Goal: Transaction & Acquisition: Obtain resource

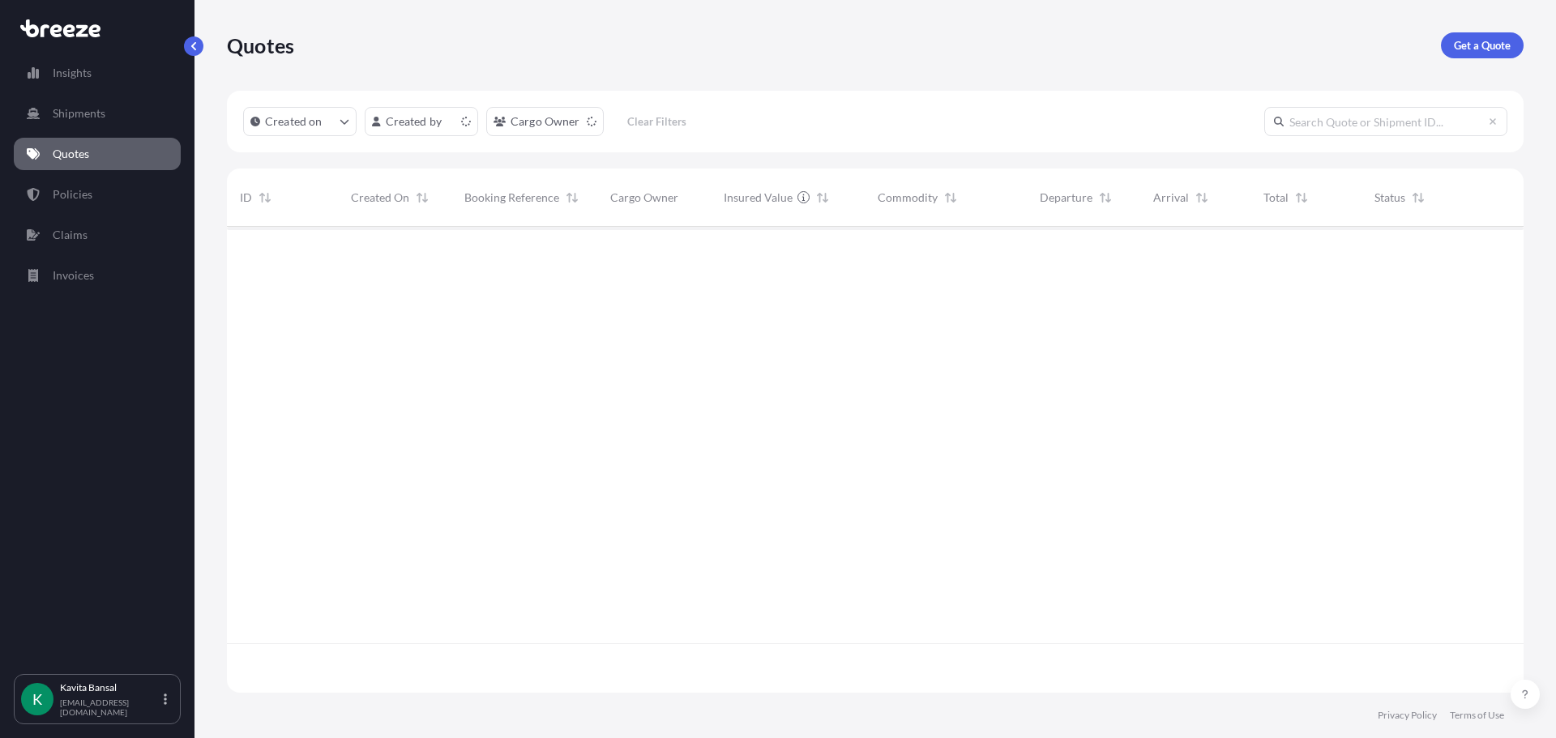
scroll to position [463, 1284]
click at [1476, 51] on p "Get a Quote" at bounding box center [1482, 45] width 57 height 16
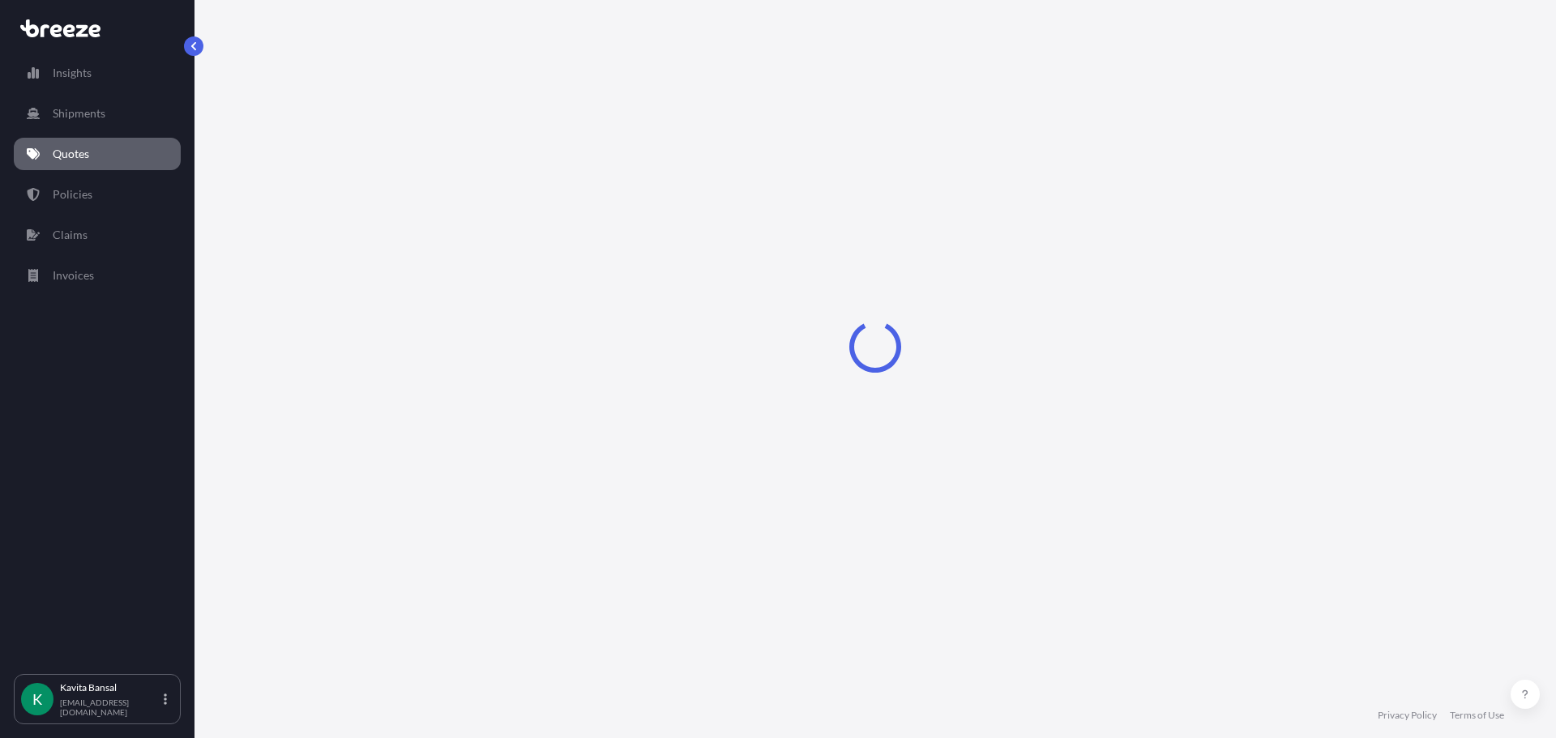
select select "Sea"
select select "1"
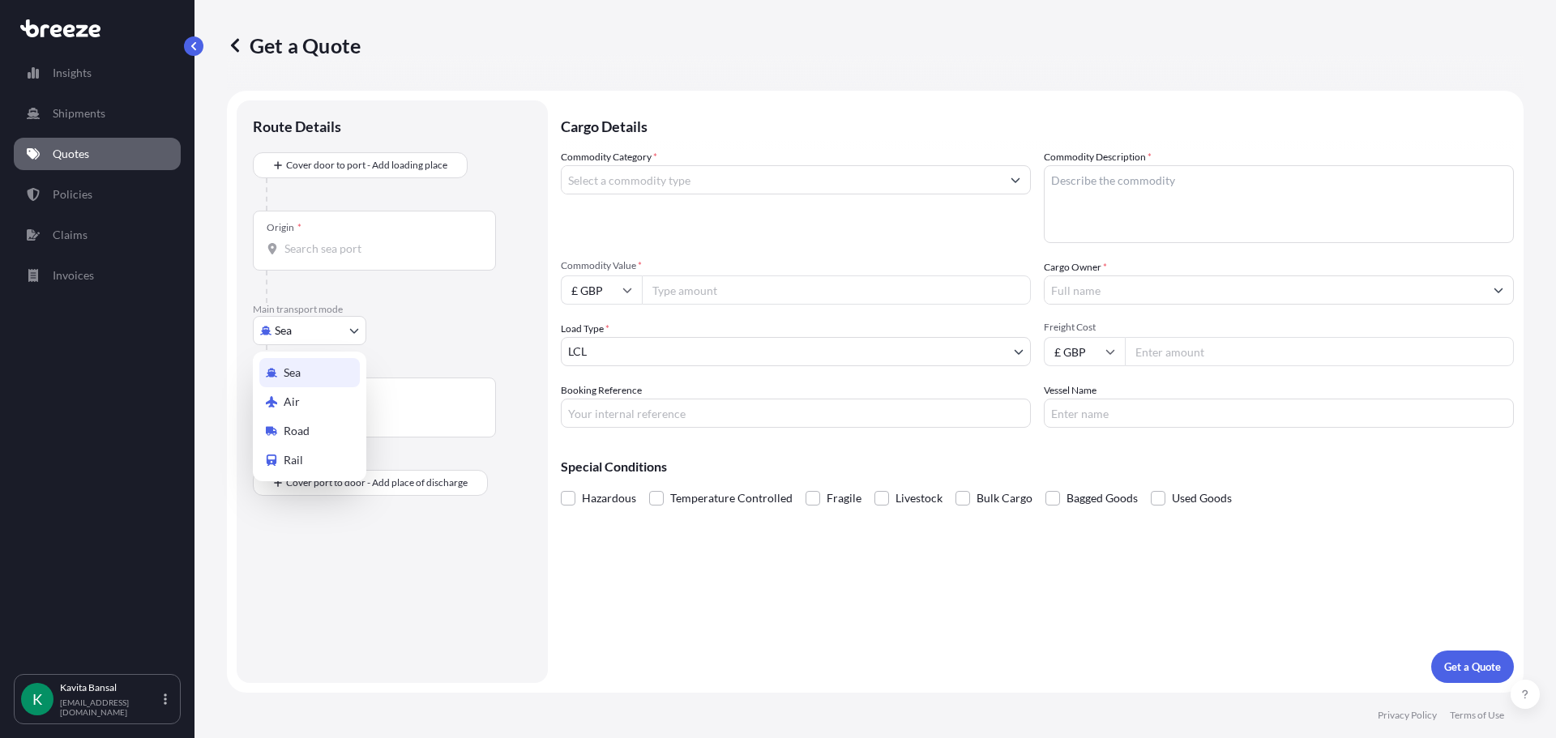
click at [319, 334] on body "Insights Shipments Quotes Policies Claims Invoices K [PERSON_NAME] [EMAIL_ADDRE…" at bounding box center [778, 369] width 1556 height 738
click at [302, 421] on div "Road" at bounding box center [309, 430] width 100 height 29
select select "Road"
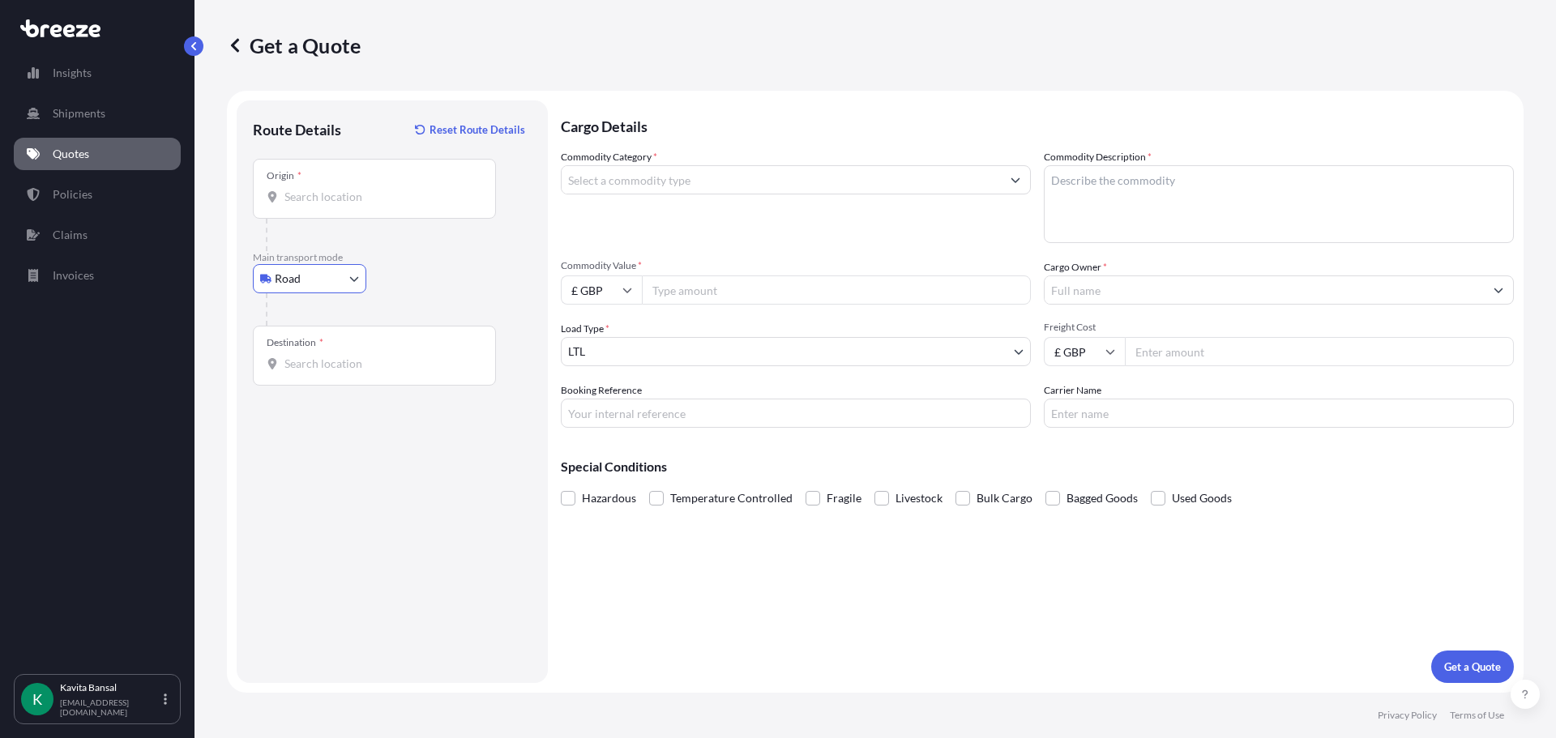
drag, startPoint x: 344, startPoint y: 219, endPoint x: 348, endPoint y: 204, distance: 15.1
click at [344, 218] on div "Origin *" at bounding box center [392, 205] width 279 height 92
click at [348, 198] on input "Origin *" at bounding box center [379, 197] width 191 height 16
click at [327, 202] on div "Origin *" at bounding box center [374, 189] width 243 height 60
click at [322, 195] on input "Origin * Please select an origin" at bounding box center [379, 197] width 191 height 16
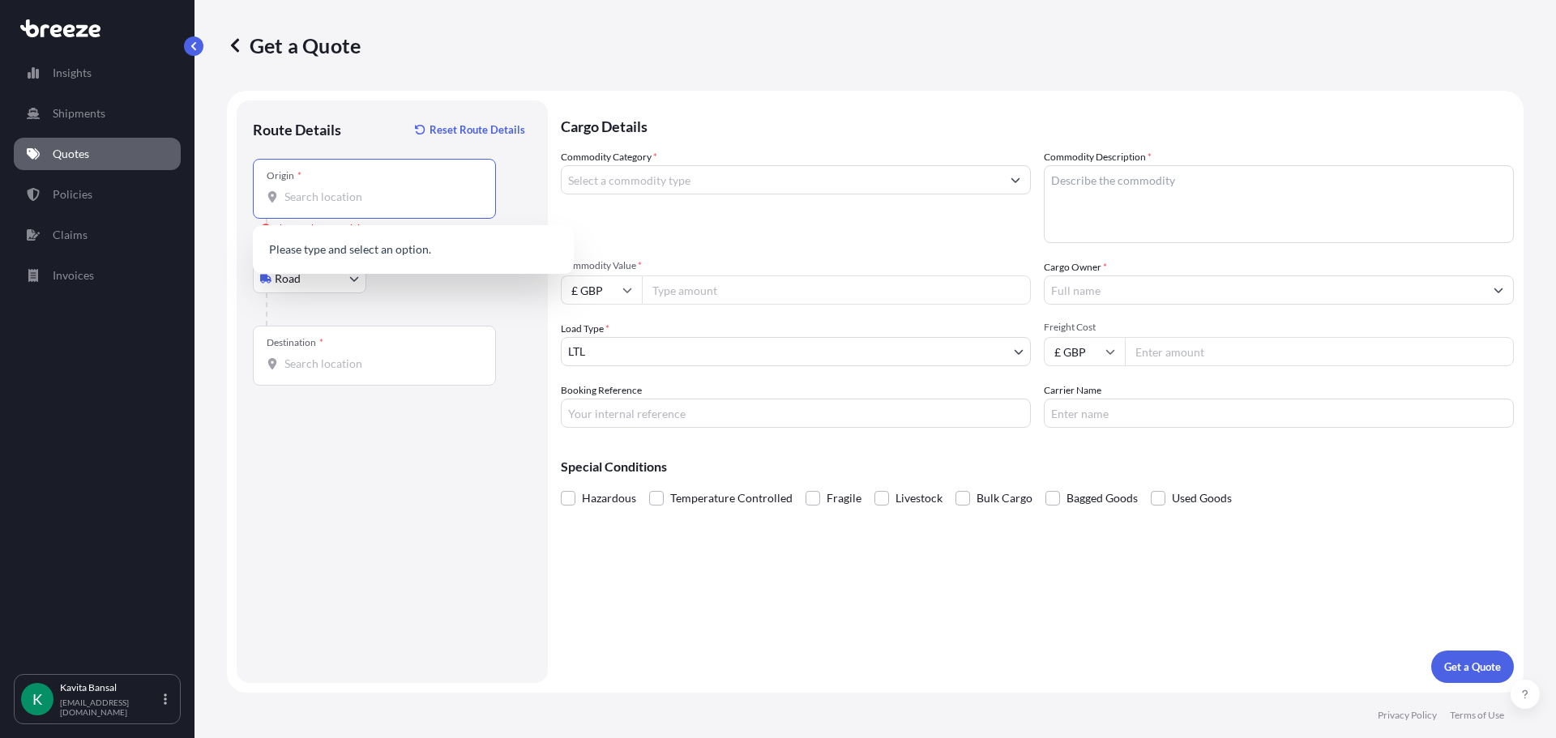
paste input "84166 Adlkofen, [GEOGRAPHIC_DATA]"
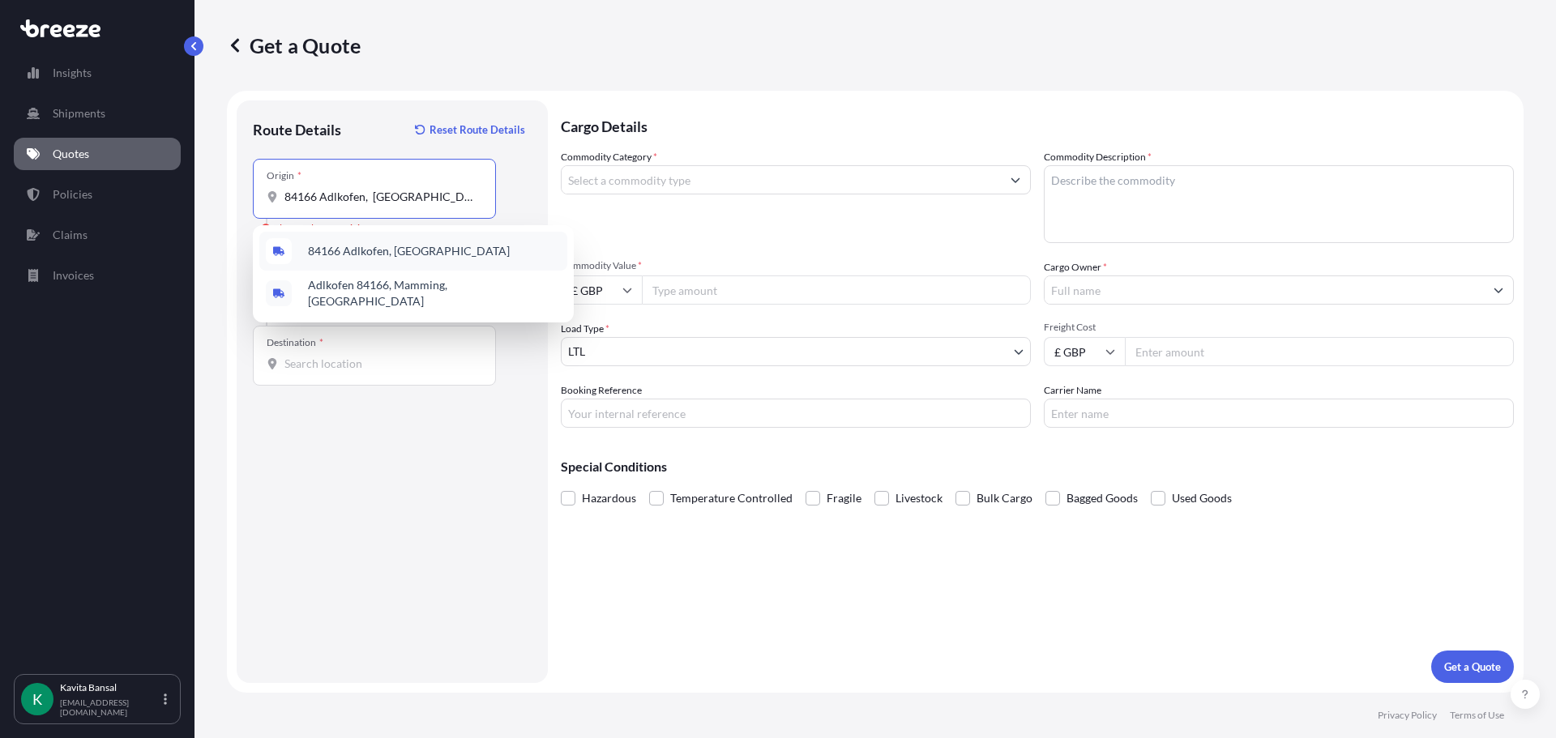
click at [372, 254] on span "84166 Adlkofen, [GEOGRAPHIC_DATA]" at bounding box center [409, 251] width 202 height 16
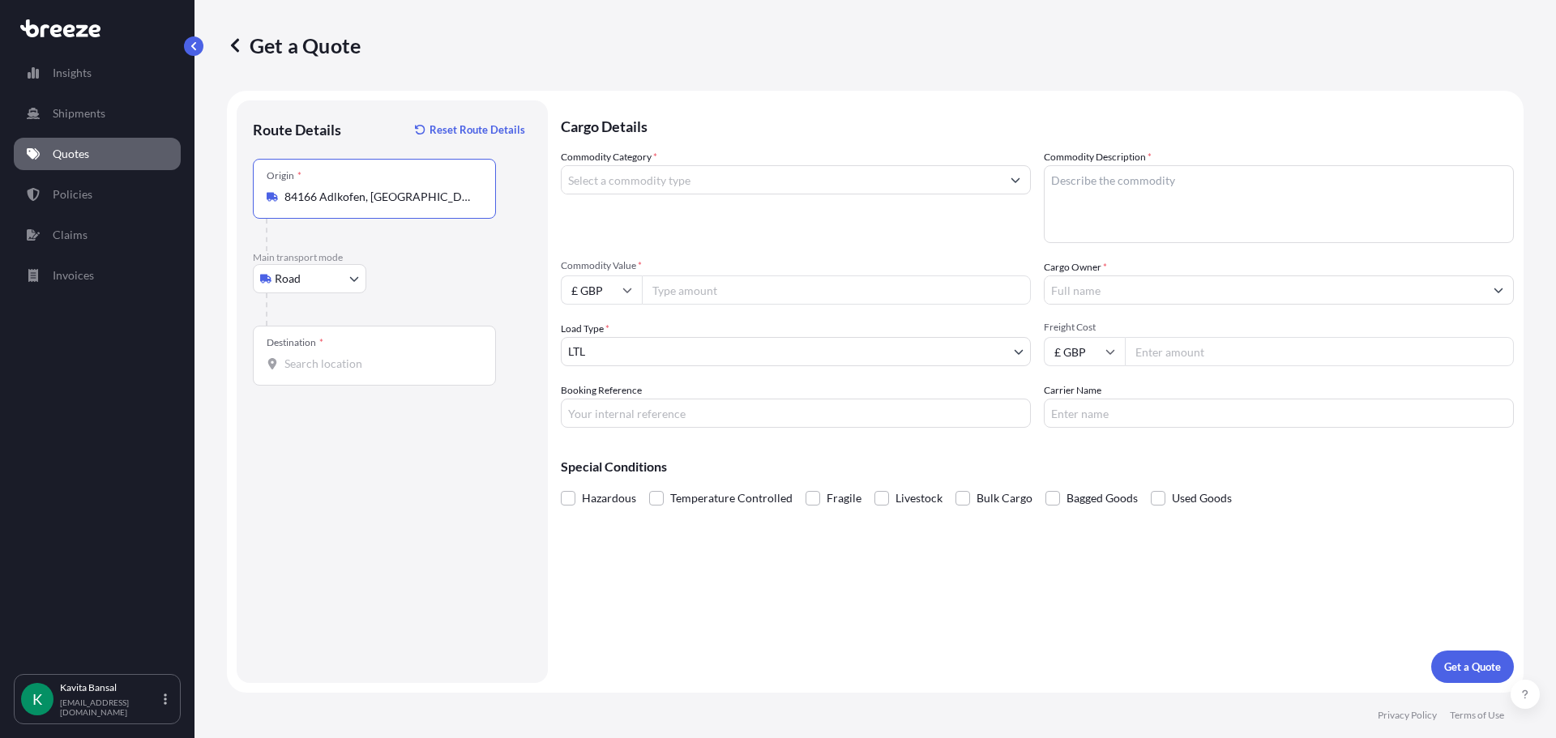
type input "84166 Adlkofen, [GEOGRAPHIC_DATA]"
click at [323, 370] on input "Destination *" at bounding box center [379, 364] width 191 height 16
click at [394, 379] on div "Destination *" at bounding box center [374, 356] width 243 height 60
click at [394, 372] on input "Destination * Please select a destination" at bounding box center [379, 364] width 191 height 16
paste input "B37 7HE , [GEOGRAPHIC_DATA]"
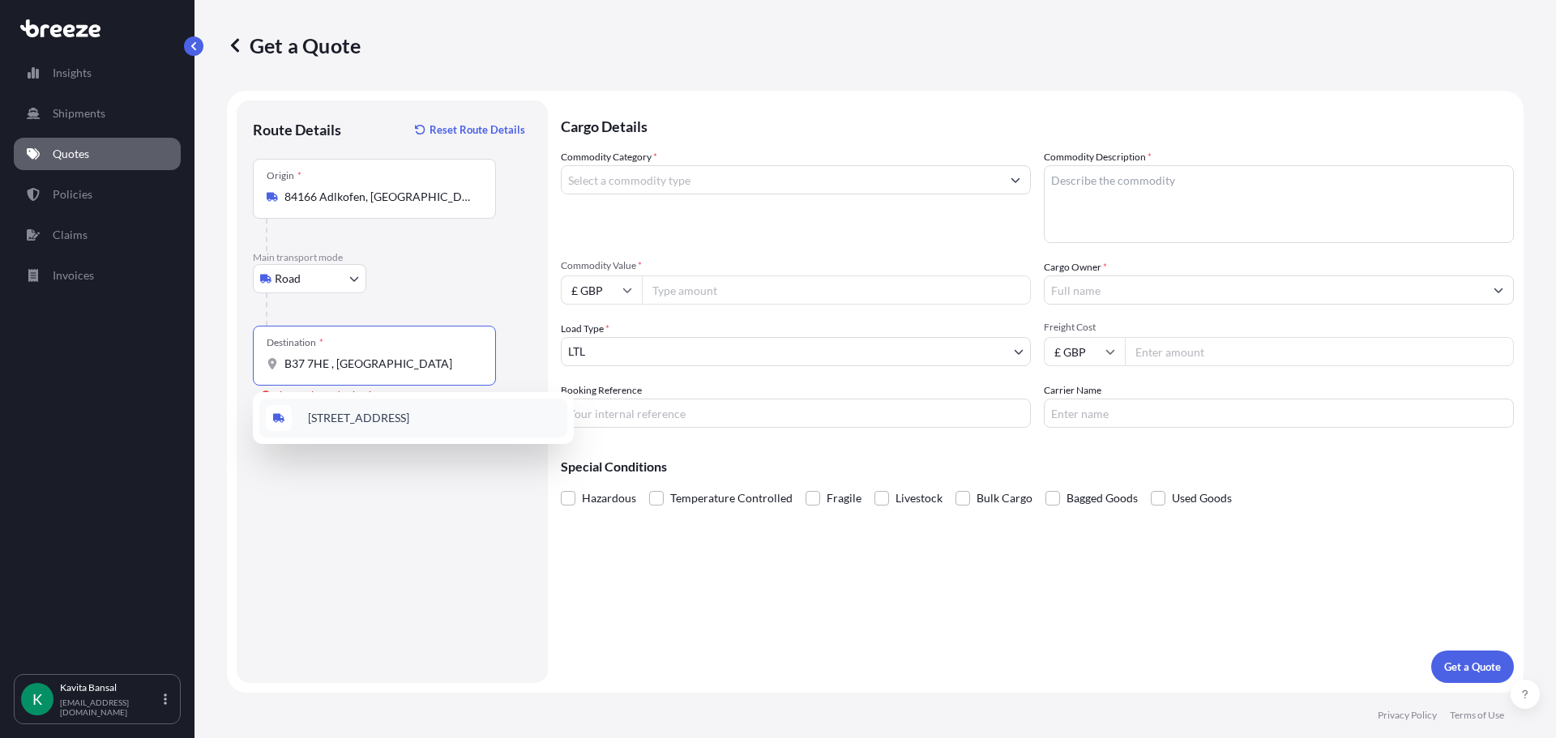
click at [409, 415] on span "[STREET_ADDRESS]" at bounding box center [358, 418] width 101 height 16
type input "[STREET_ADDRESS]"
click at [637, 190] on input "Commodity Category *" at bounding box center [781, 179] width 439 height 29
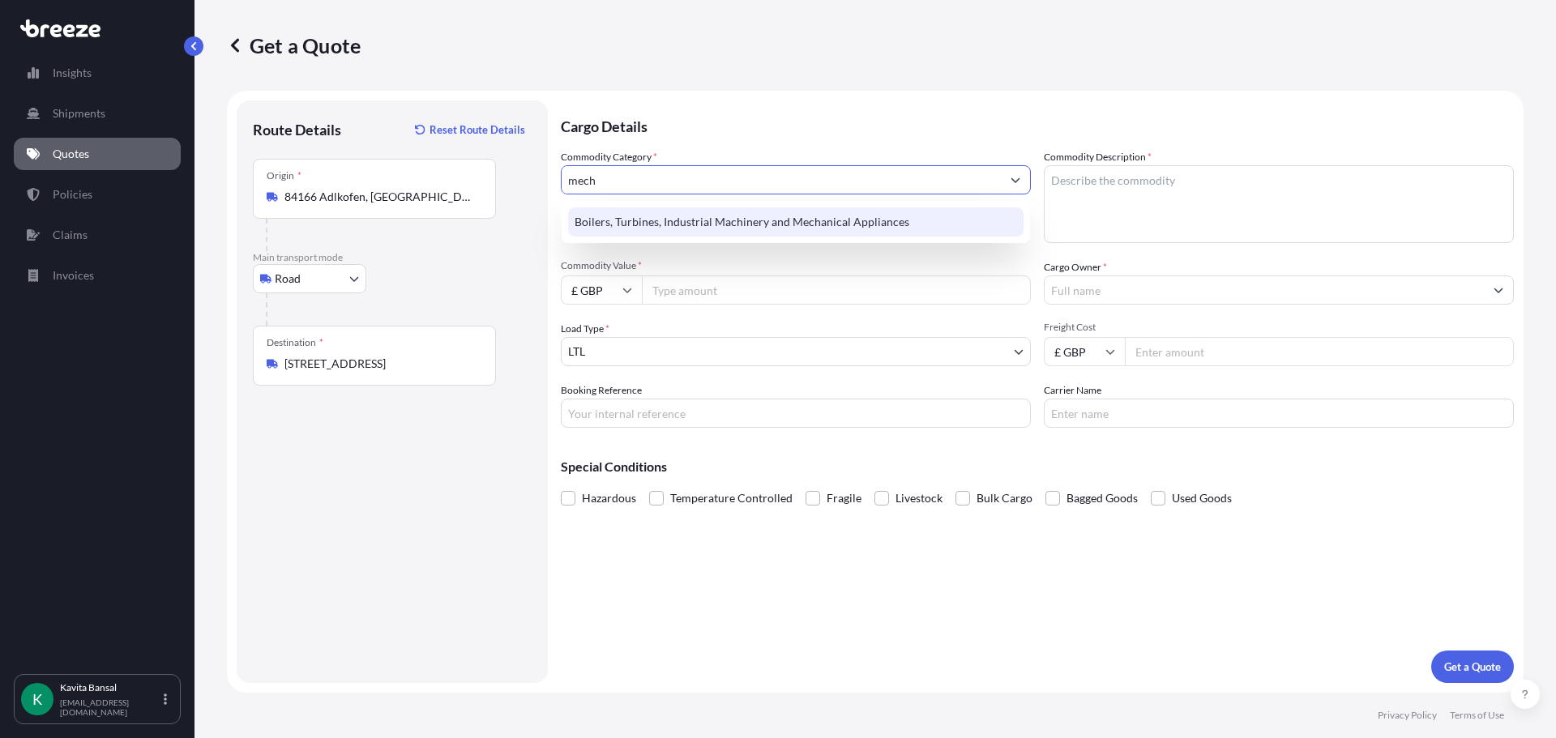
click at [843, 213] on div "Boilers, Turbines, Industrial Machinery and Mechanical Appliances" at bounding box center [795, 221] width 455 height 29
type input "Boilers, Turbines, Industrial Machinery and Mechanical Appliances"
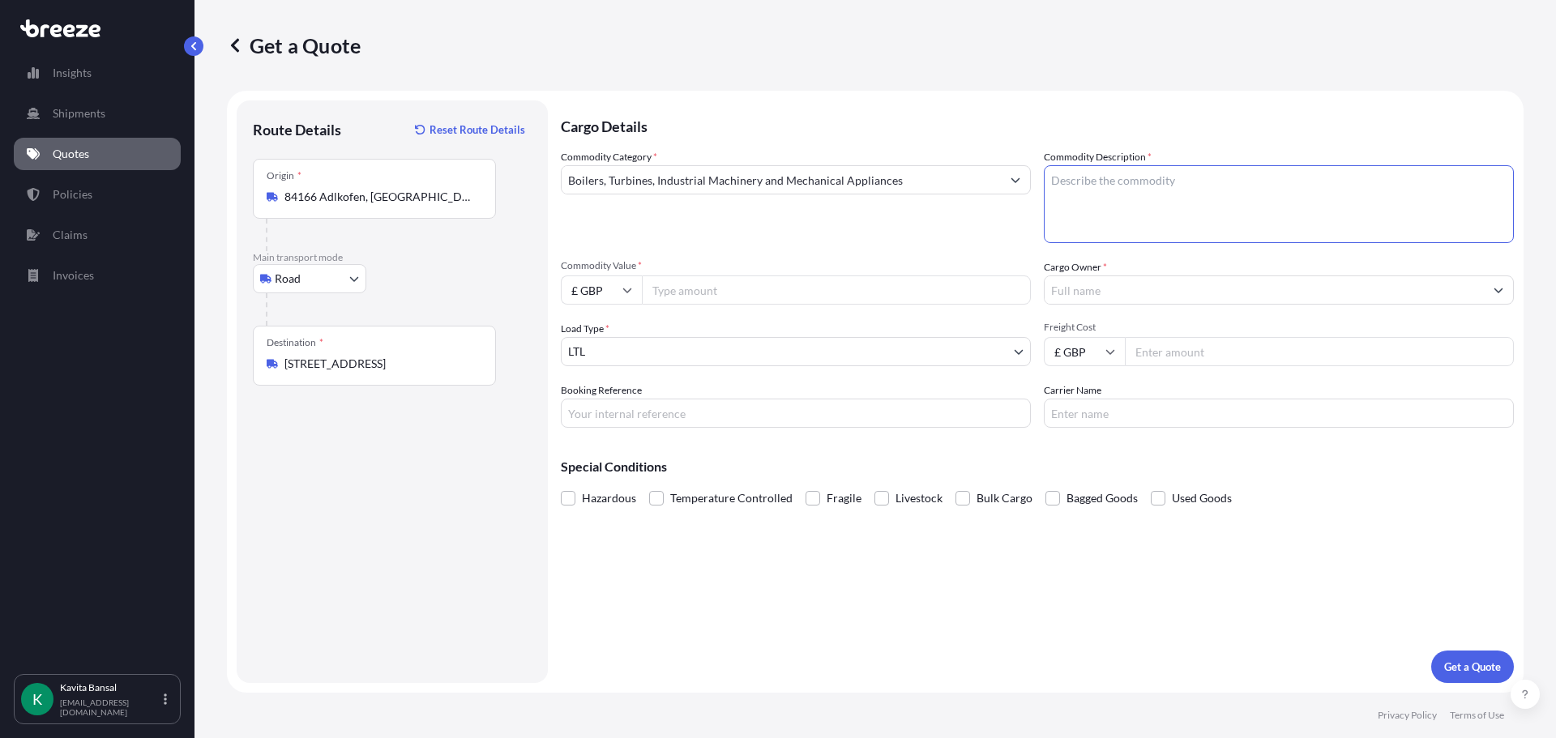
drag, startPoint x: 1068, startPoint y: 190, endPoint x: 1091, endPoint y: 205, distance: 27.7
click at [1091, 204] on textarea "Commodity Description *" at bounding box center [1279, 204] width 470 height 78
click at [1226, 199] on textarea "Commodity Description *" at bounding box center [1279, 204] width 470 height 78
type textarea "computers"
click at [886, 176] on input "Boilers, Turbines, Industrial Machinery and Mechanical Appliances" at bounding box center [781, 179] width 439 height 29
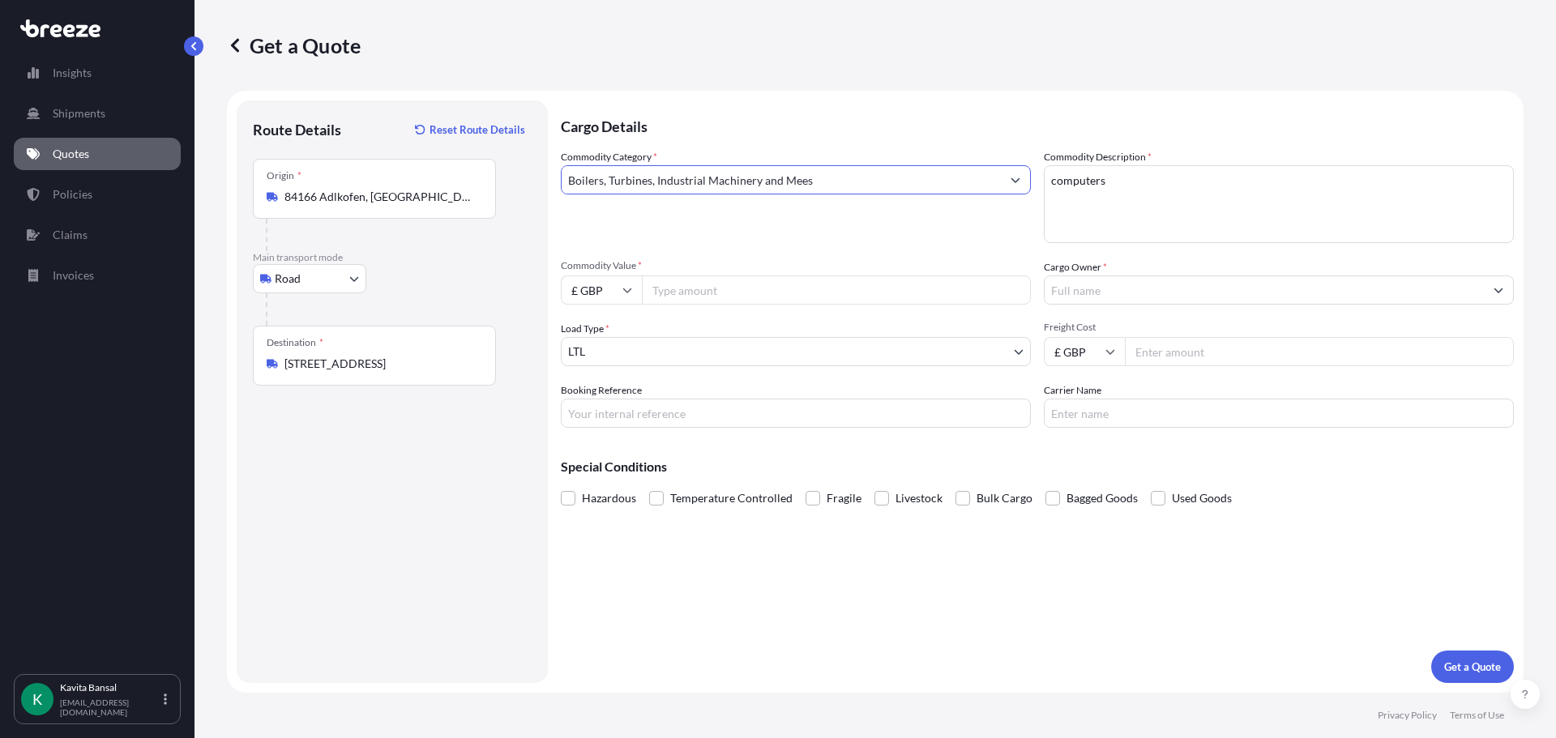
type input "Boilers, Turbines, Industrial Machinery and Mes"
drag, startPoint x: 886, startPoint y: 176, endPoint x: 422, endPoint y: 221, distance: 466.5
click at [422, 221] on form "Route Details Reset Route Details Place of loading Road Road Rail Origin * 8416…" at bounding box center [875, 392] width 1296 height 602
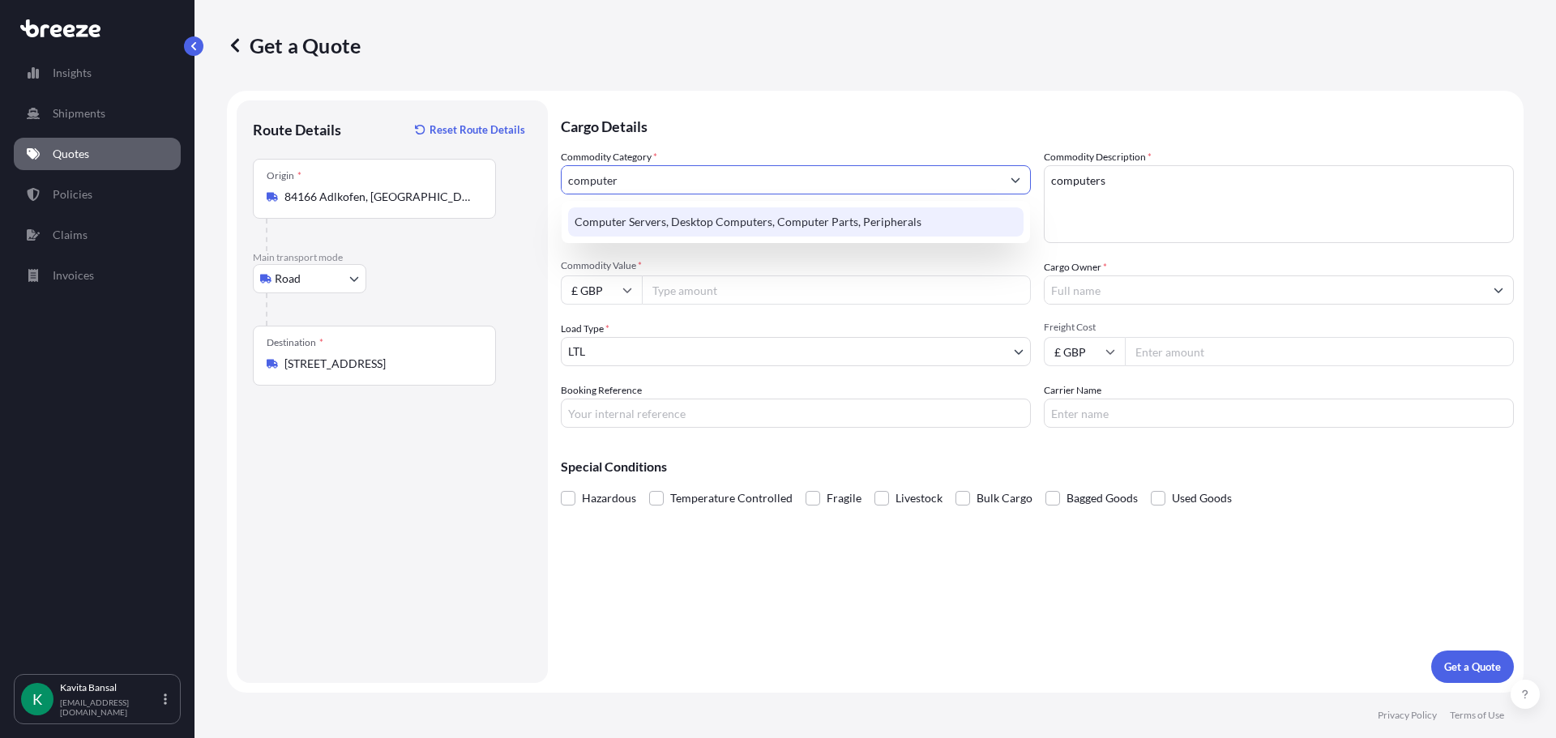
click at [717, 229] on div "Computer Servers, Desktop Computers, Computer Parts, Peripherals" at bounding box center [795, 221] width 455 height 29
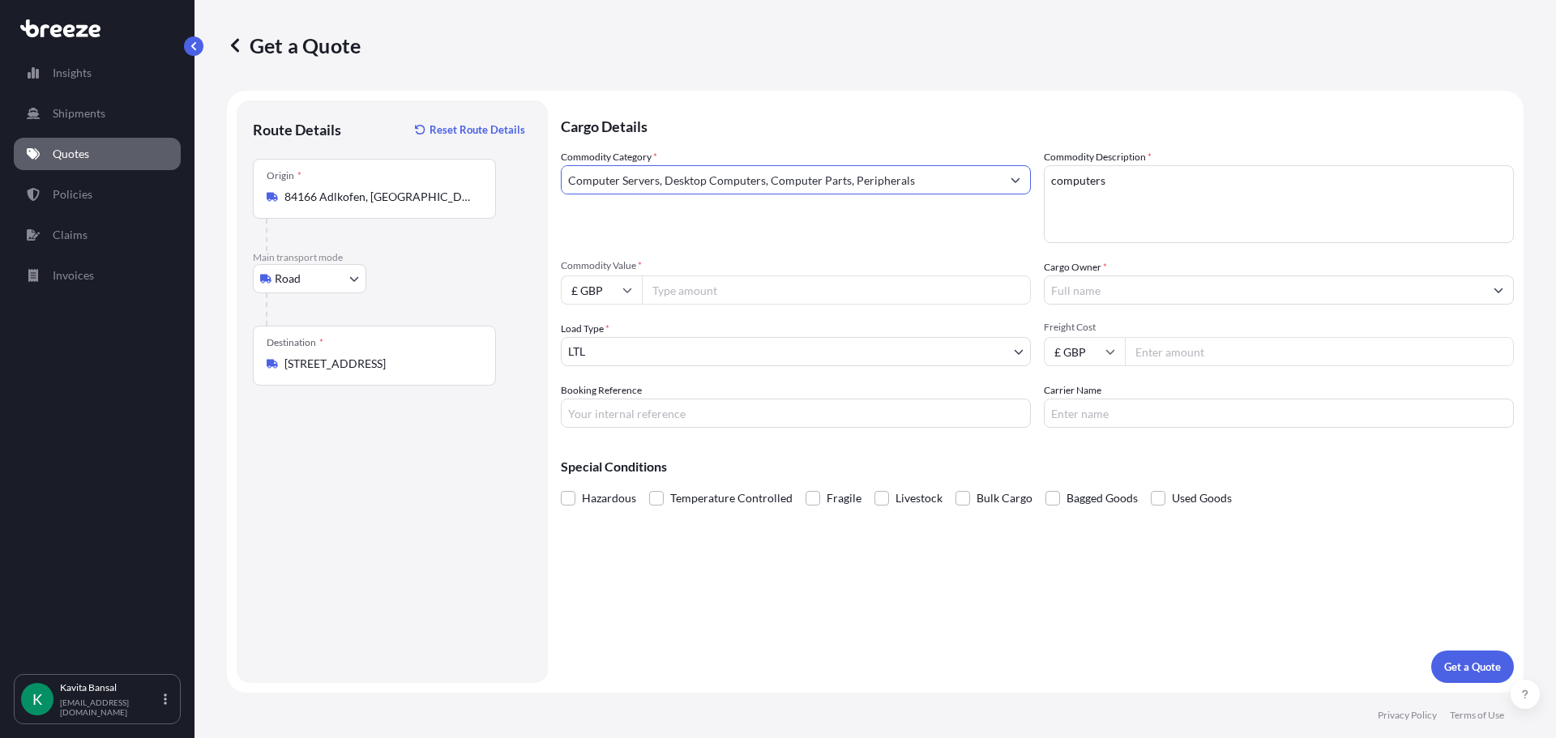
type input "Computer Servers, Desktop Computers, Computer Parts, Peripherals"
click at [724, 296] on input "Commodity Value *" at bounding box center [836, 290] width 389 height 29
click at [600, 308] on div "Commodity Category * Computer Servers, Desktop Computers, Computer Parts, Perip…" at bounding box center [1037, 288] width 953 height 279
click at [596, 296] on input "£ GBP" at bounding box center [601, 290] width 81 height 29
click at [604, 330] on div "€ EUR" at bounding box center [601, 334] width 68 height 31
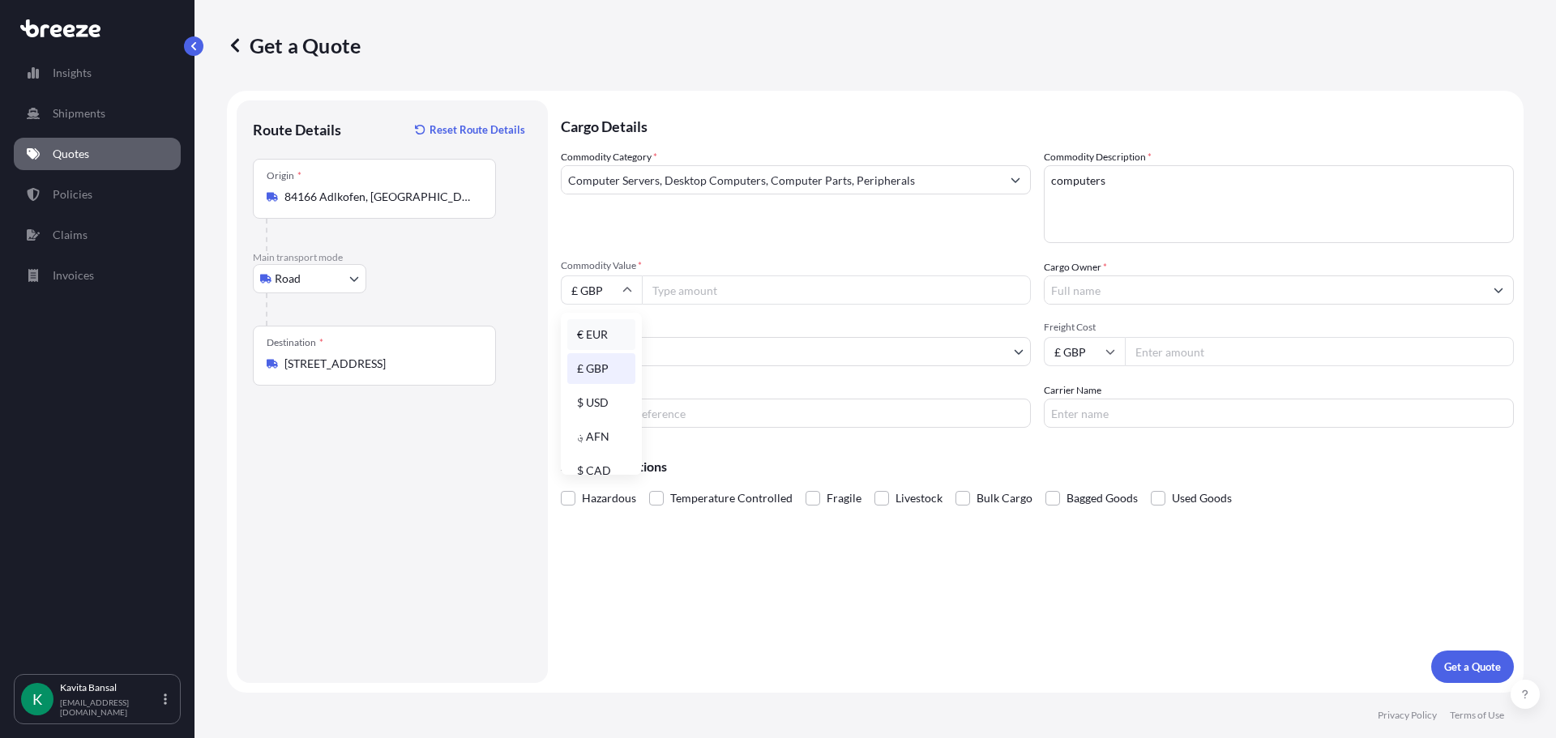
type input "€ EUR"
click at [824, 284] on input "Commodity Value *" at bounding box center [836, 290] width 389 height 29
click at [689, 301] on input "Commodity Value *" at bounding box center [836, 290] width 389 height 29
paste input "5755"
type input "5755"
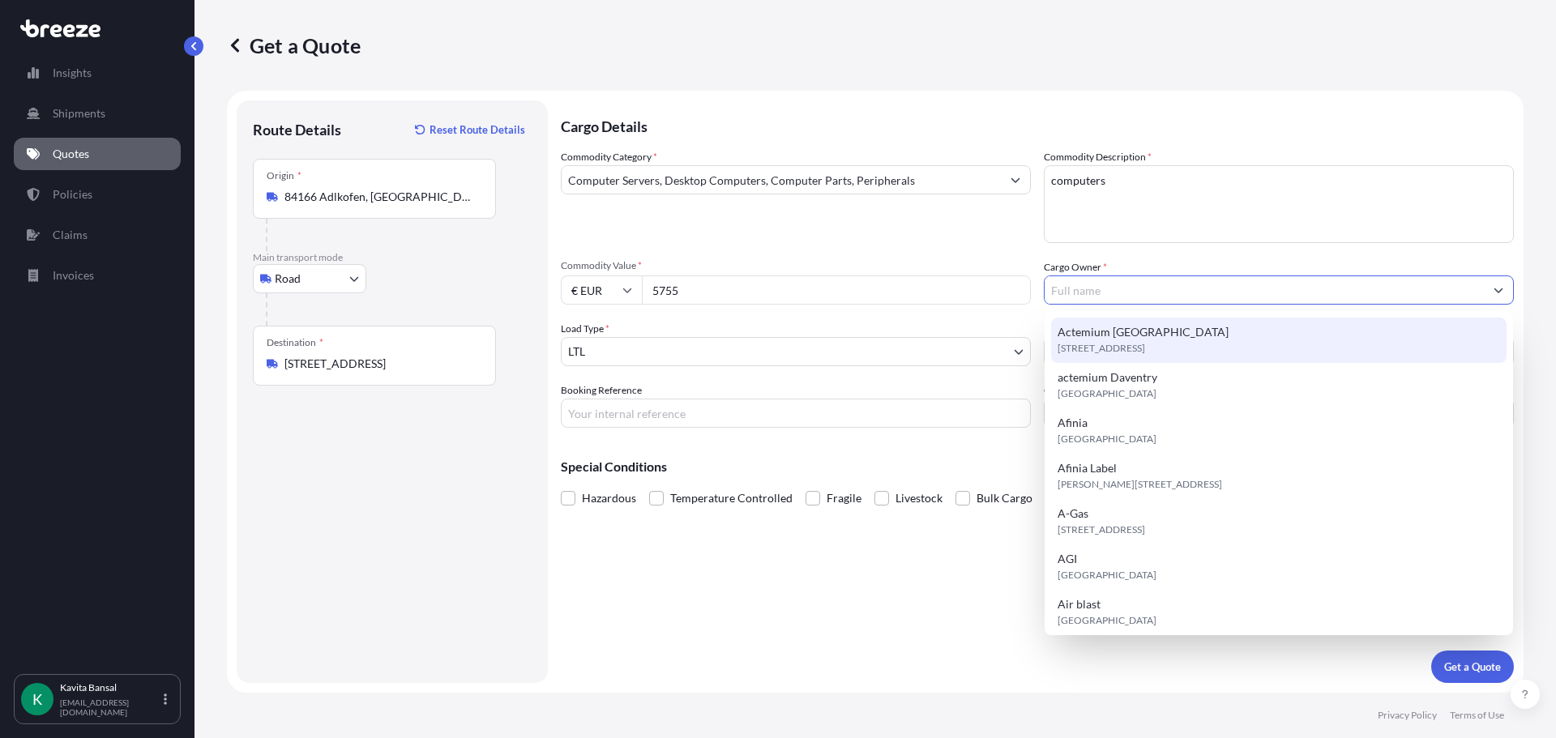
click at [1109, 273] on div "Cargo Owner *" at bounding box center [1279, 281] width 470 height 45
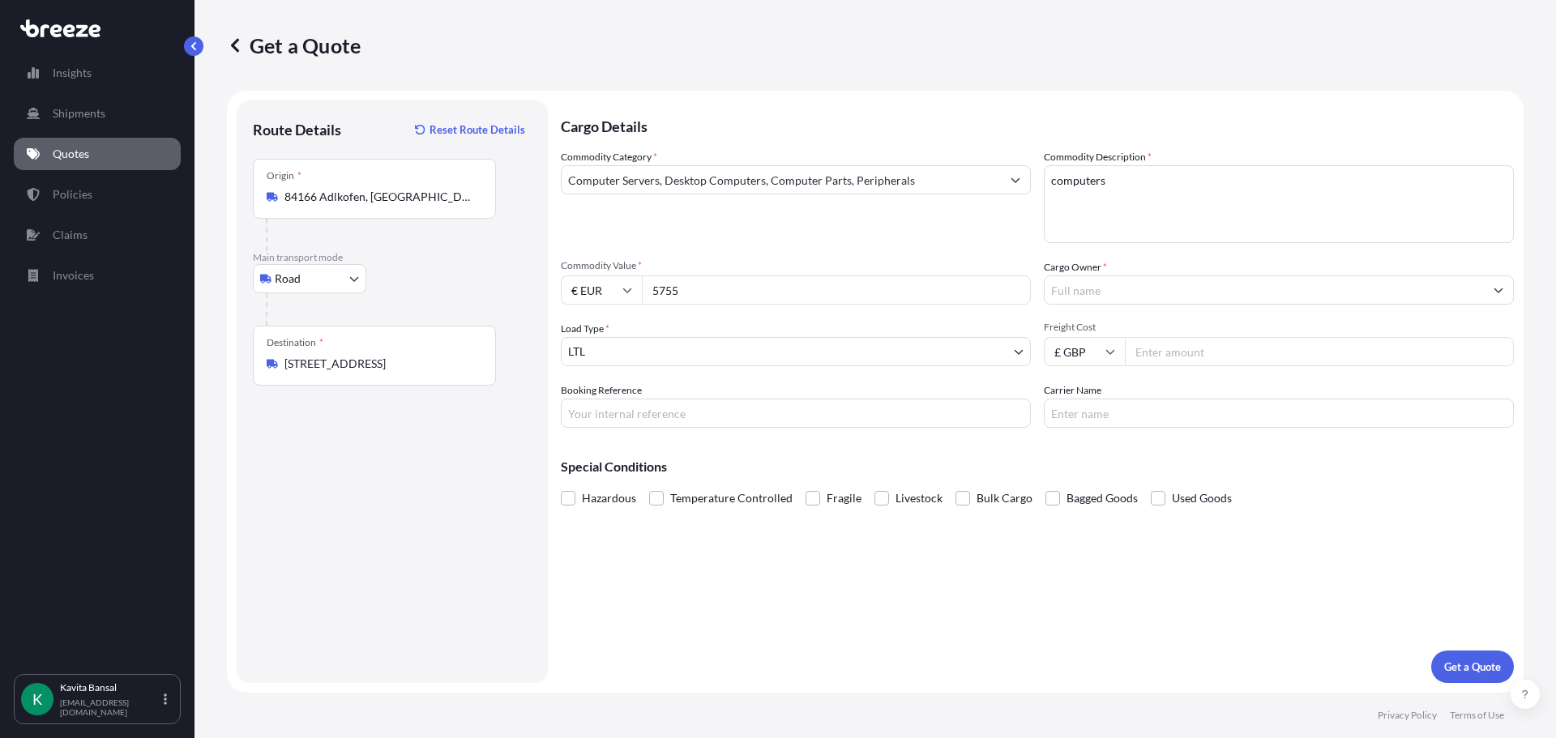
click at [1097, 261] on label "Cargo Owner *" at bounding box center [1075, 267] width 63 height 16
click at [1097, 276] on input "Cargo Owner *" at bounding box center [1263, 290] width 439 height 29
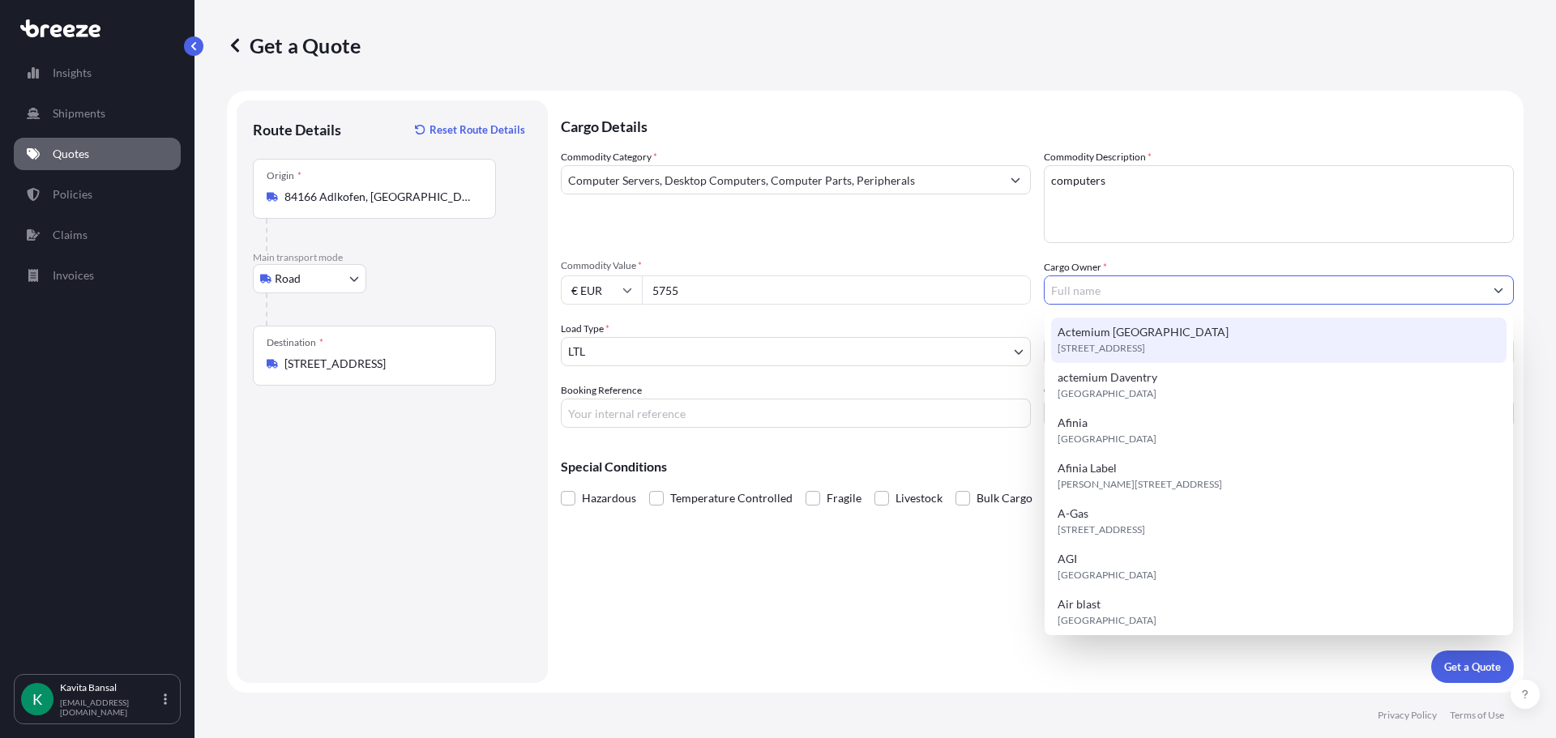
click at [1109, 286] on input "Cargo Owner *" at bounding box center [1263, 290] width 439 height 29
click at [1131, 252] on div "Commodity Category * Computer Servers, Desktop Computers, Computer Parts, Perip…" at bounding box center [1037, 288] width 953 height 279
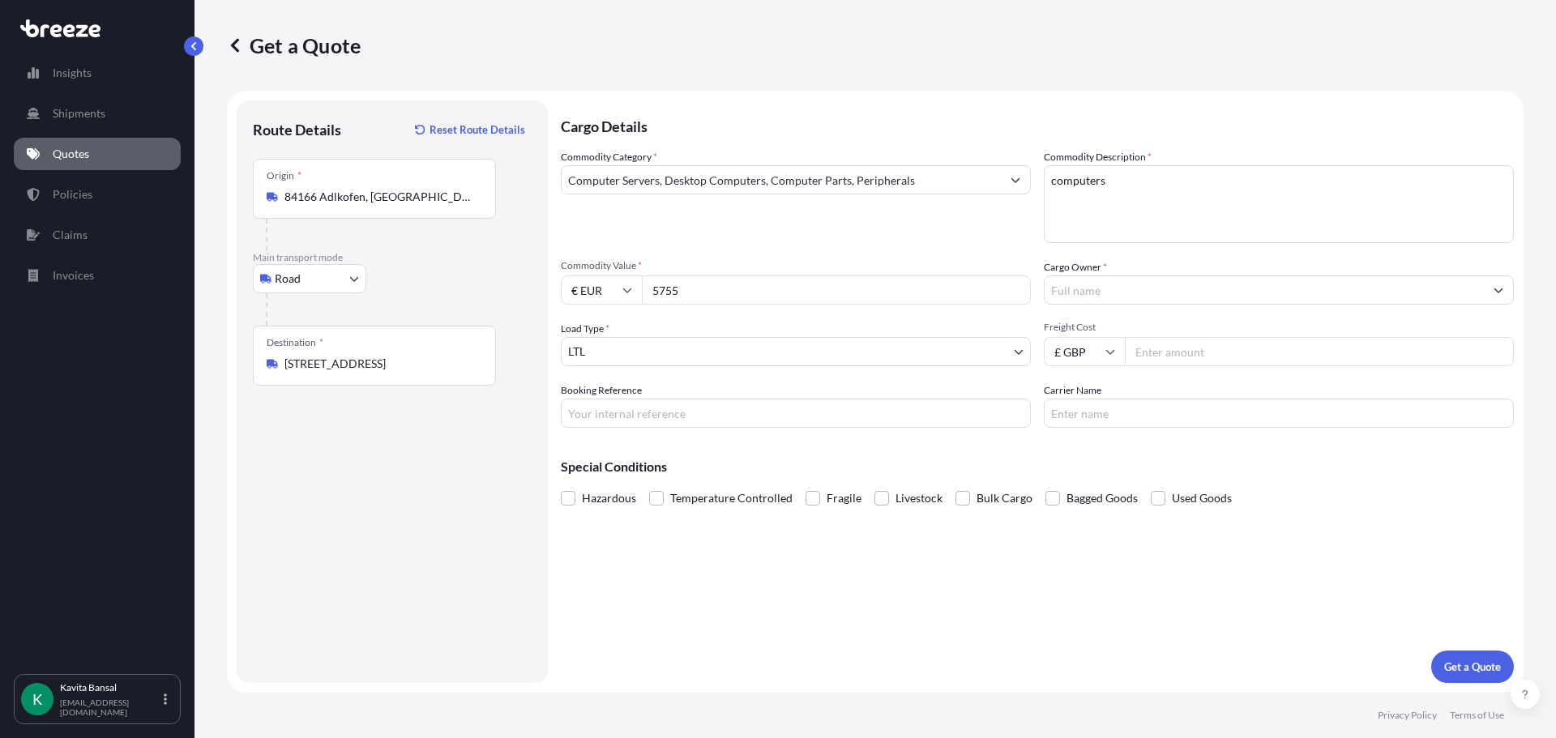
click at [1140, 272] on div "Cargo Owner *" at bounding box center [1279, 281] width 470 height 45
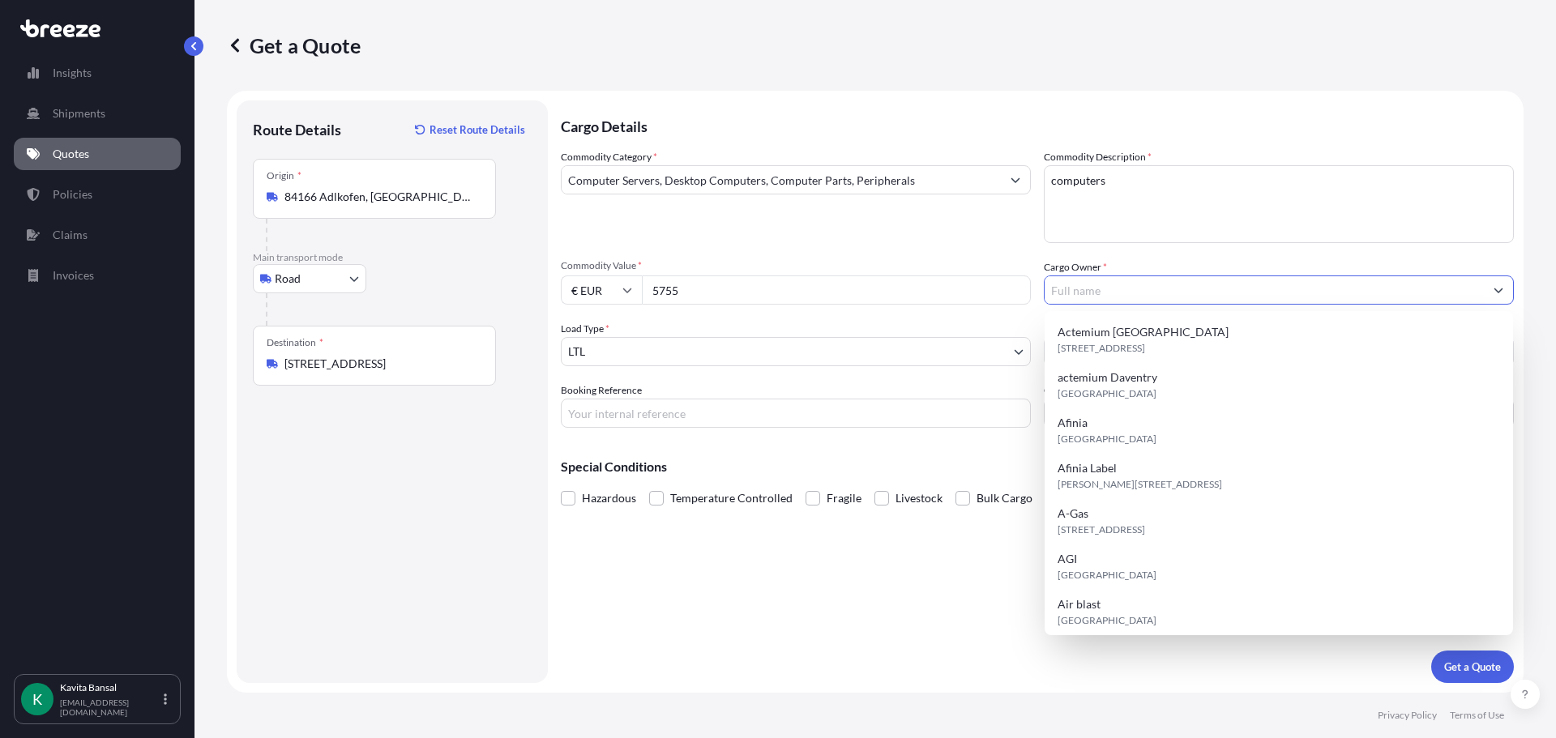
click at [1136, 279] on input "Cargo Owner *" at bounding box center [1263, 290] width 439 height 29
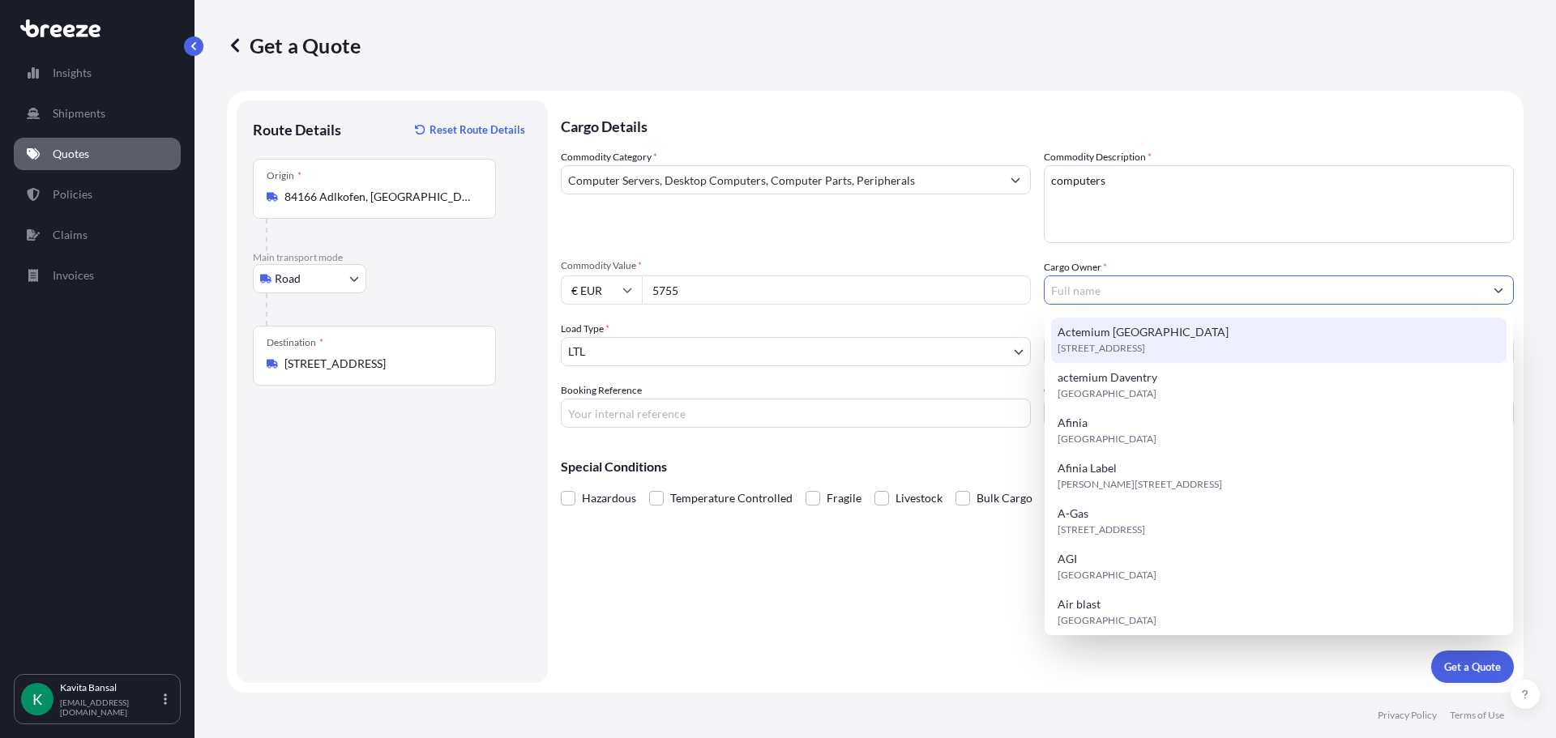
click at [1145, 356] on span "[STREET_ADDRESS]" at bounding box center [1101, 348] width 88 height 16
type input "Actemium [GEOGRAPHIC_DATA]"
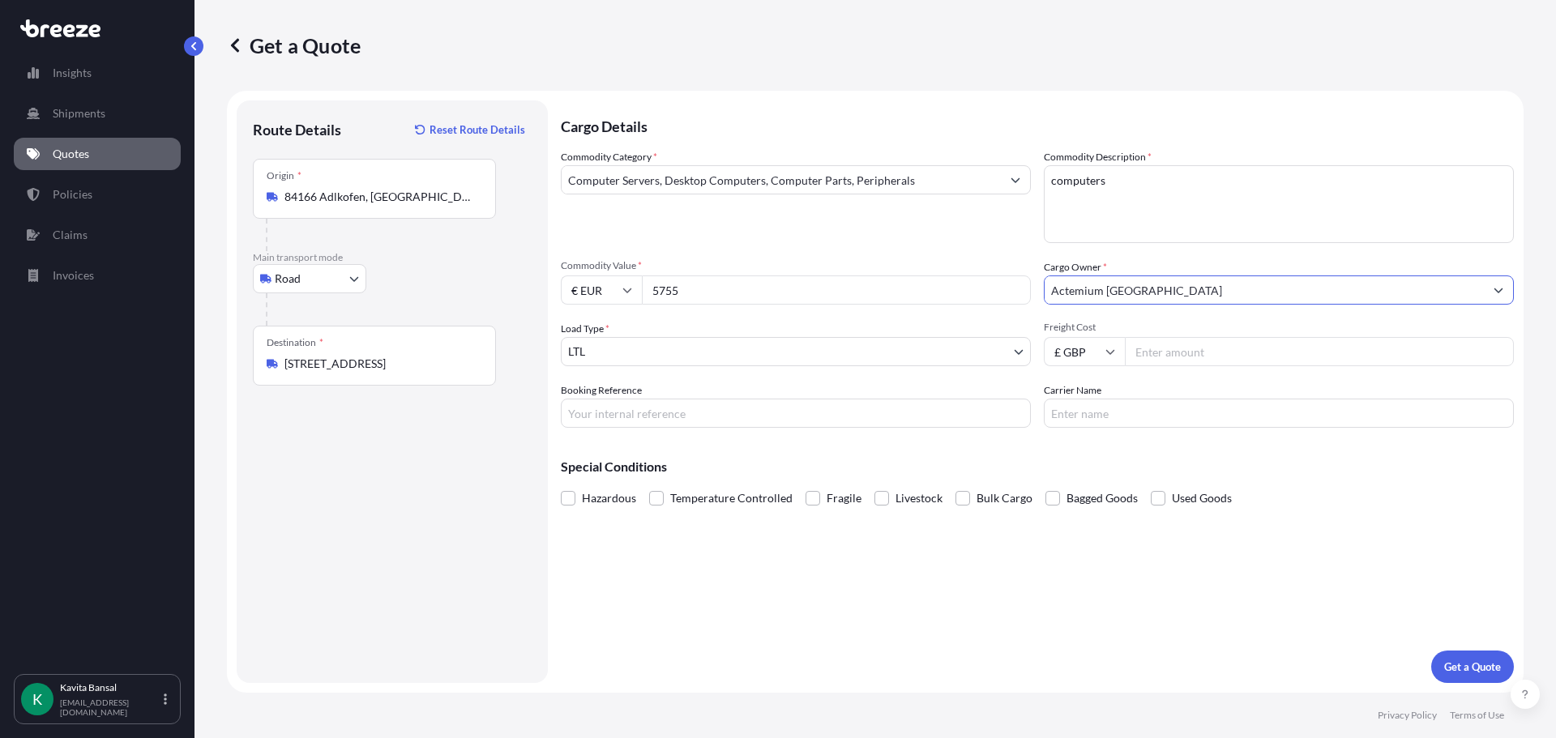
click at [1208, 355] on input "Freight Cost" at bounding box center [1319, 351] width 389 height 29
click at [1244, 356] on input "Freight Cost" at bounding box center [1319, 351] width 389 height 29
type input "355"
click at [622, 418] on input "Booking Reference" at bounding box center [796, 413] width 470 height 29
type input "Q24445"
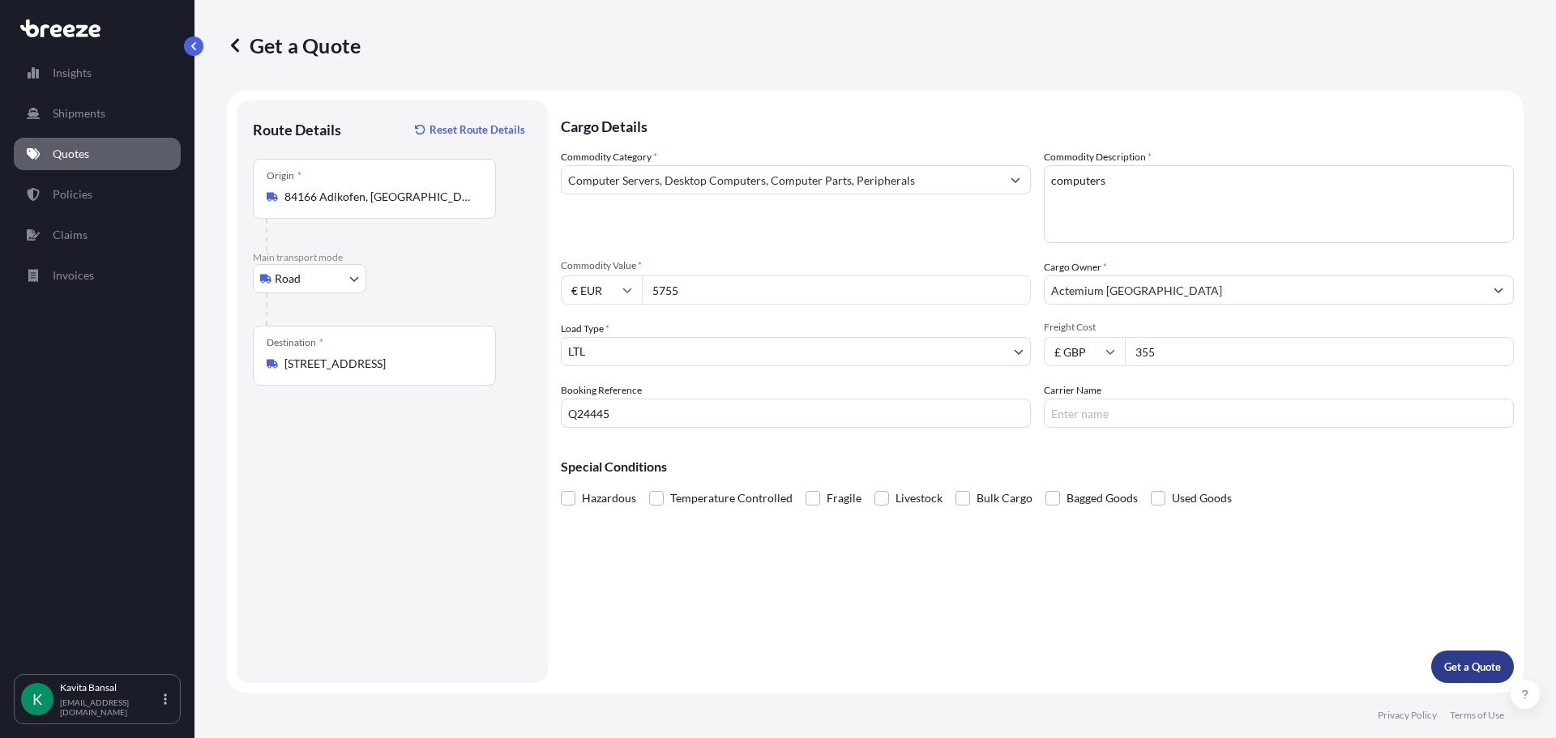
click at [1463, 662] on p "Get a Quote" at bounding box center [1472, 667] width 57 height 16
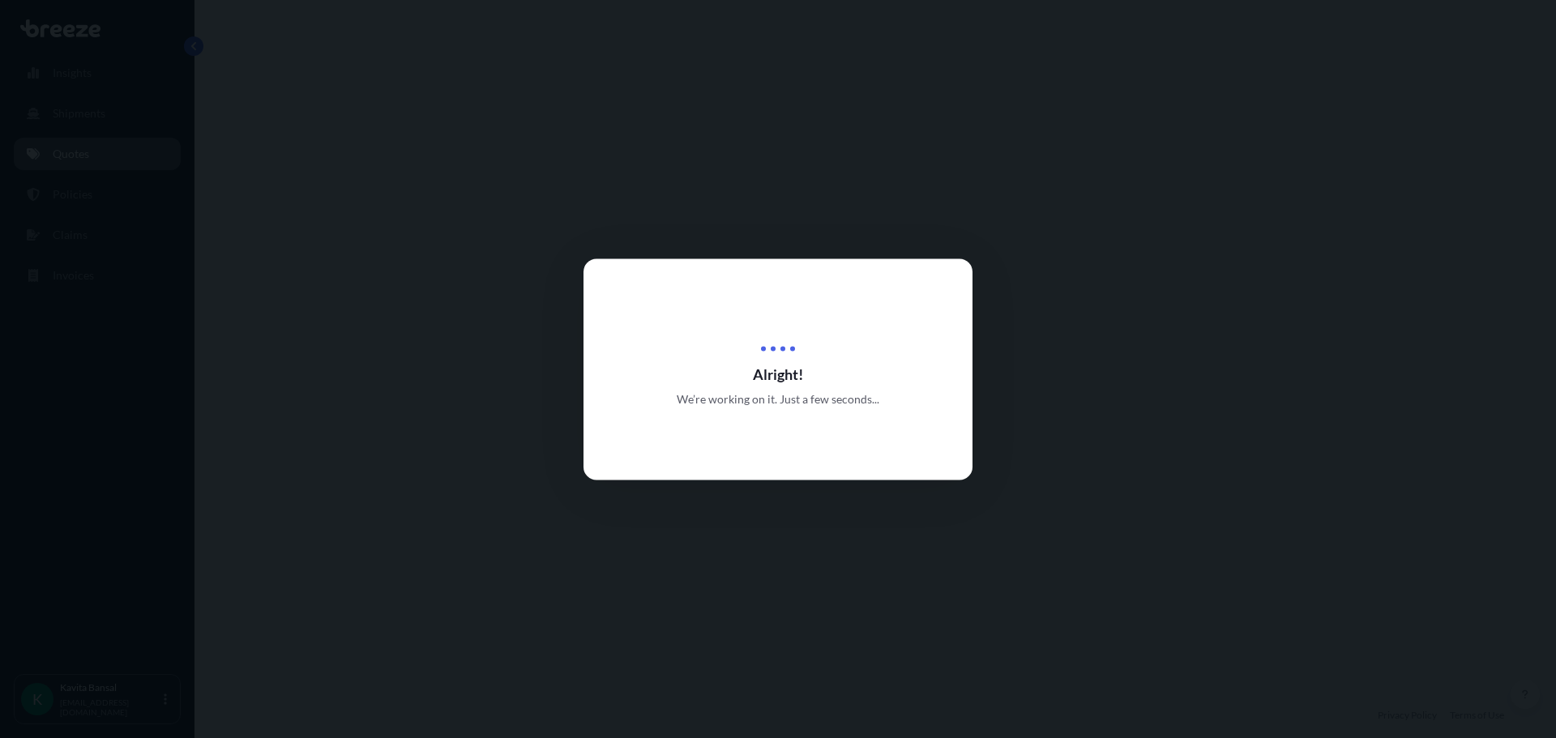
select select "Road"
select select "1"
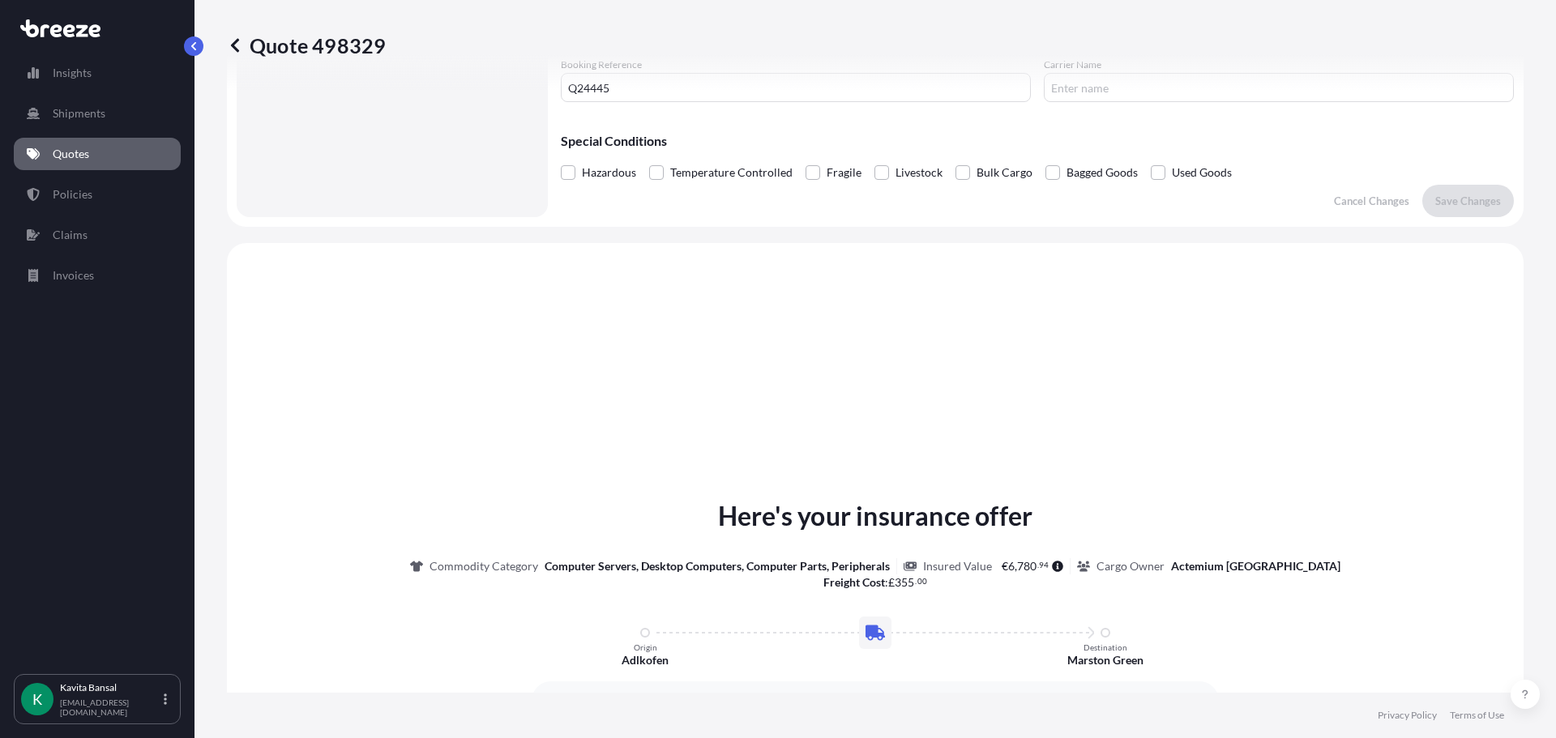
scroll to position [648, 0]
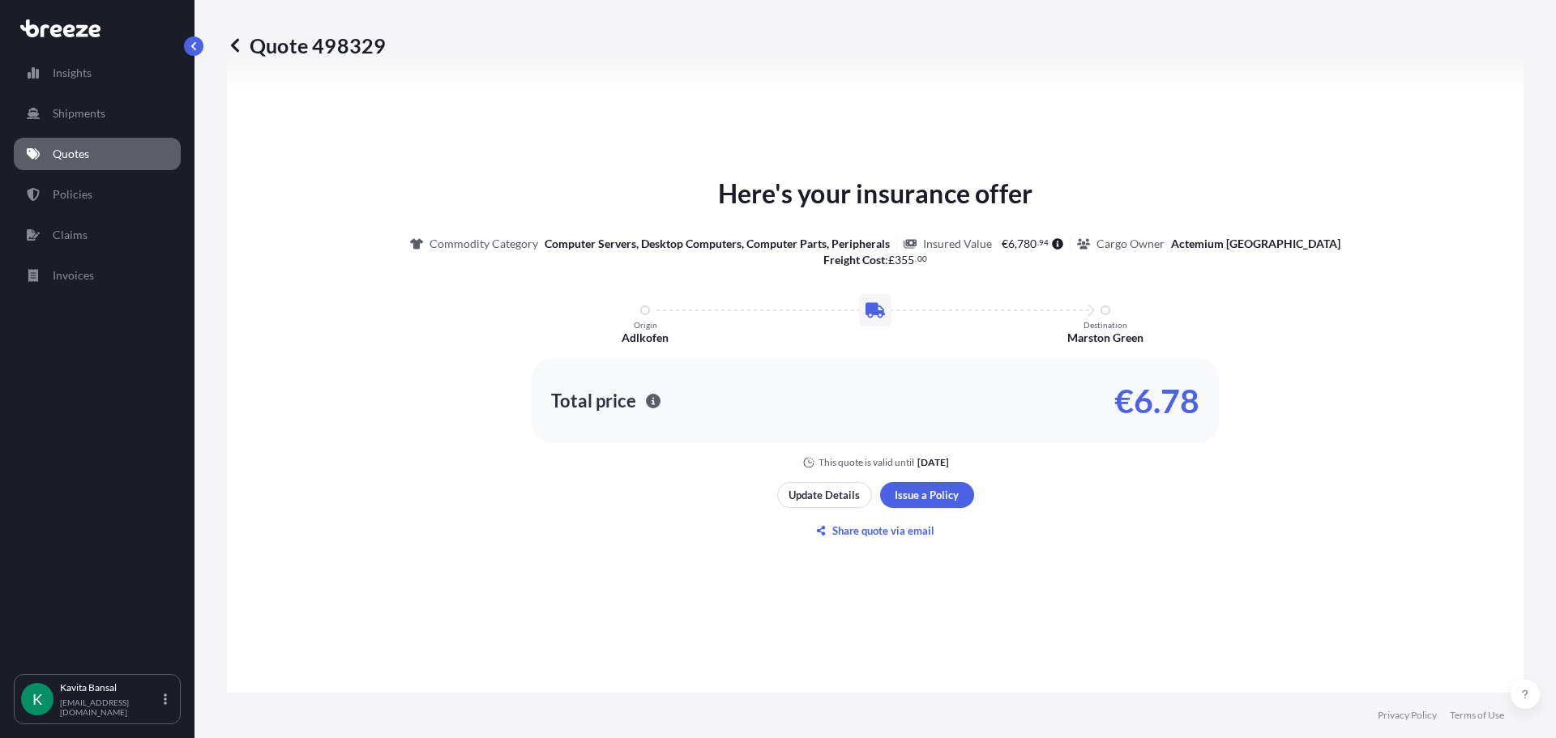
click at [113, 147] on link "Quotes" at bounding box center [97, 154] width 167 height 32
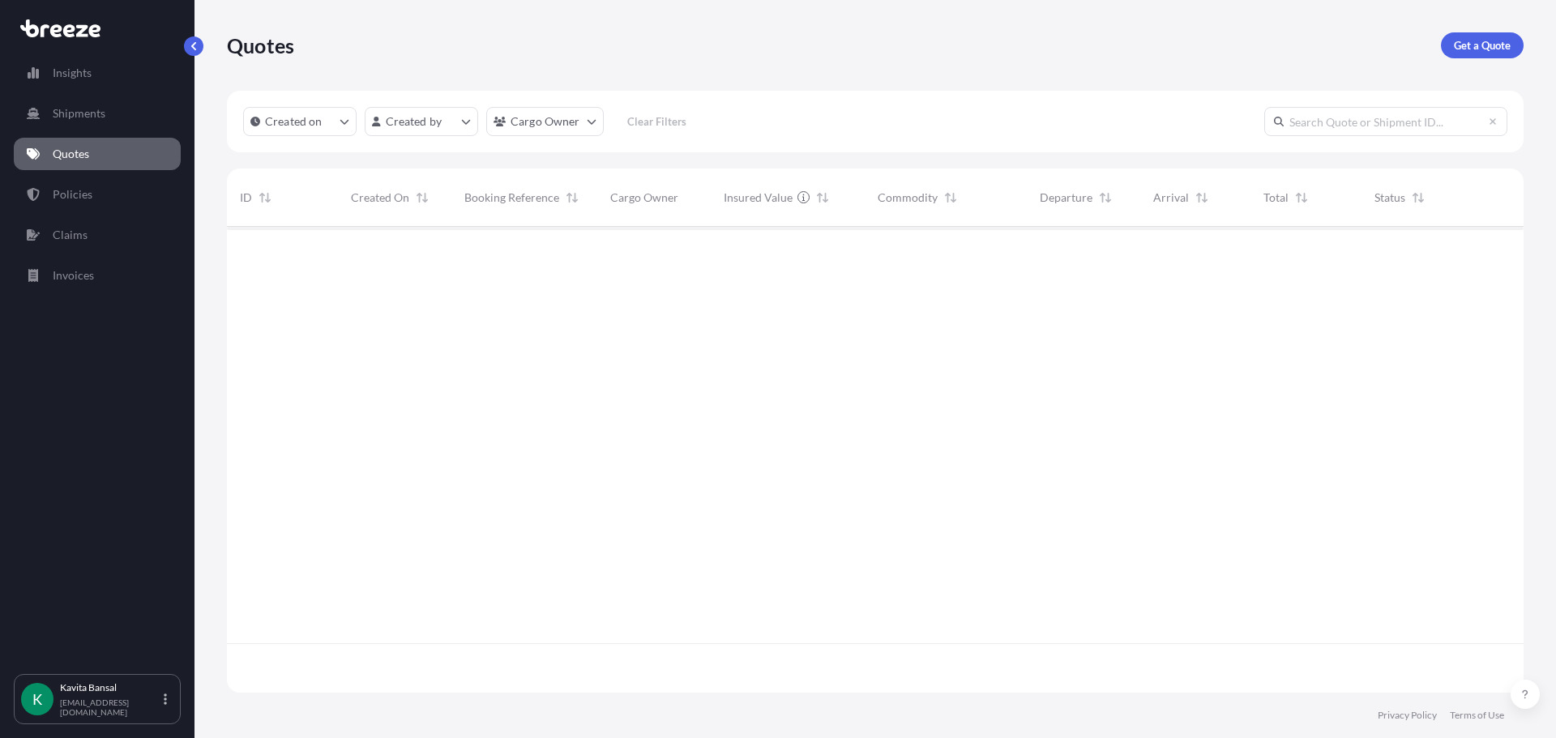
scroll to position [463, 1284]
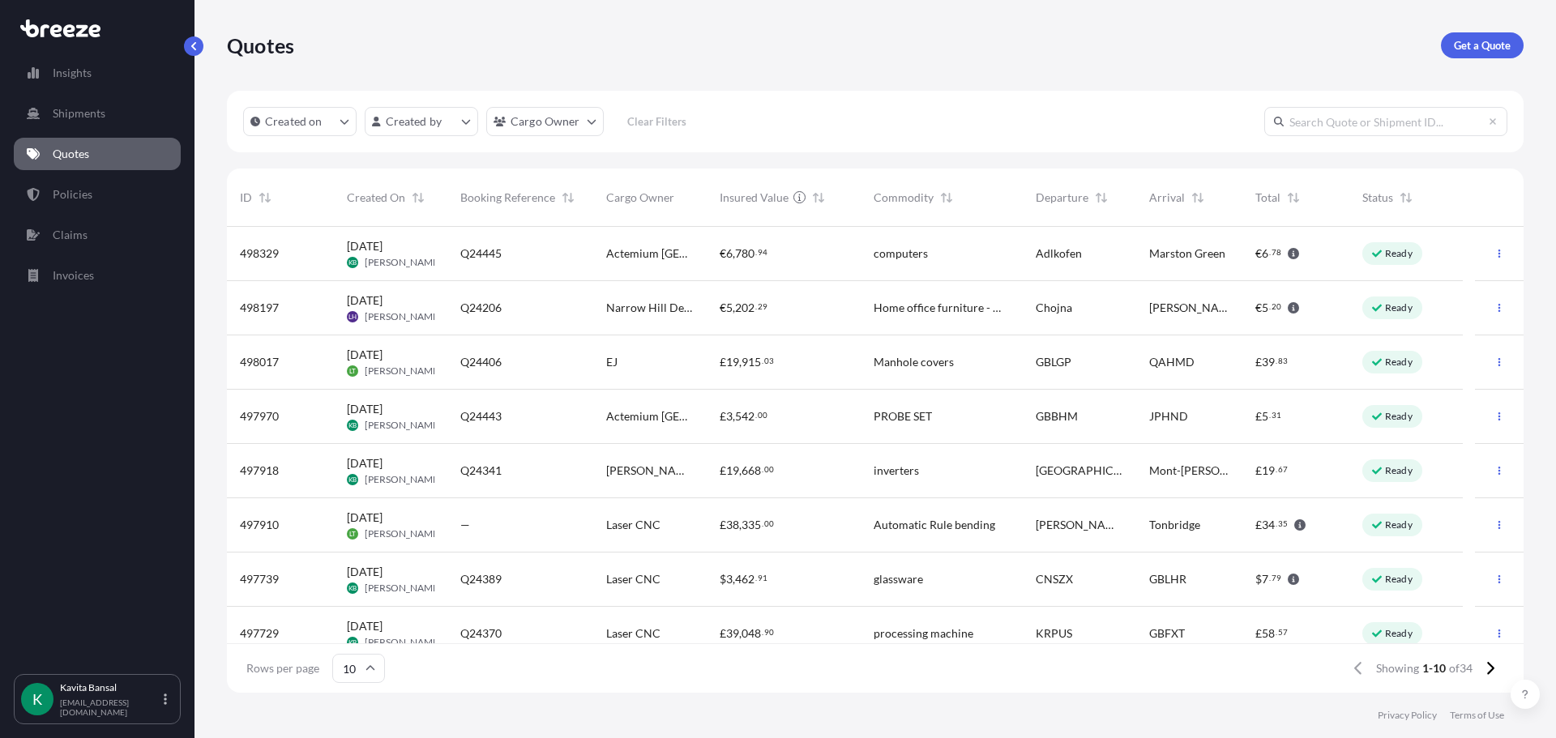
click at [711, 252] on div "€ 6 , 780 . 94" at bounding box center [784, 254] width 154 height 54
select select "Road"
select select "1"
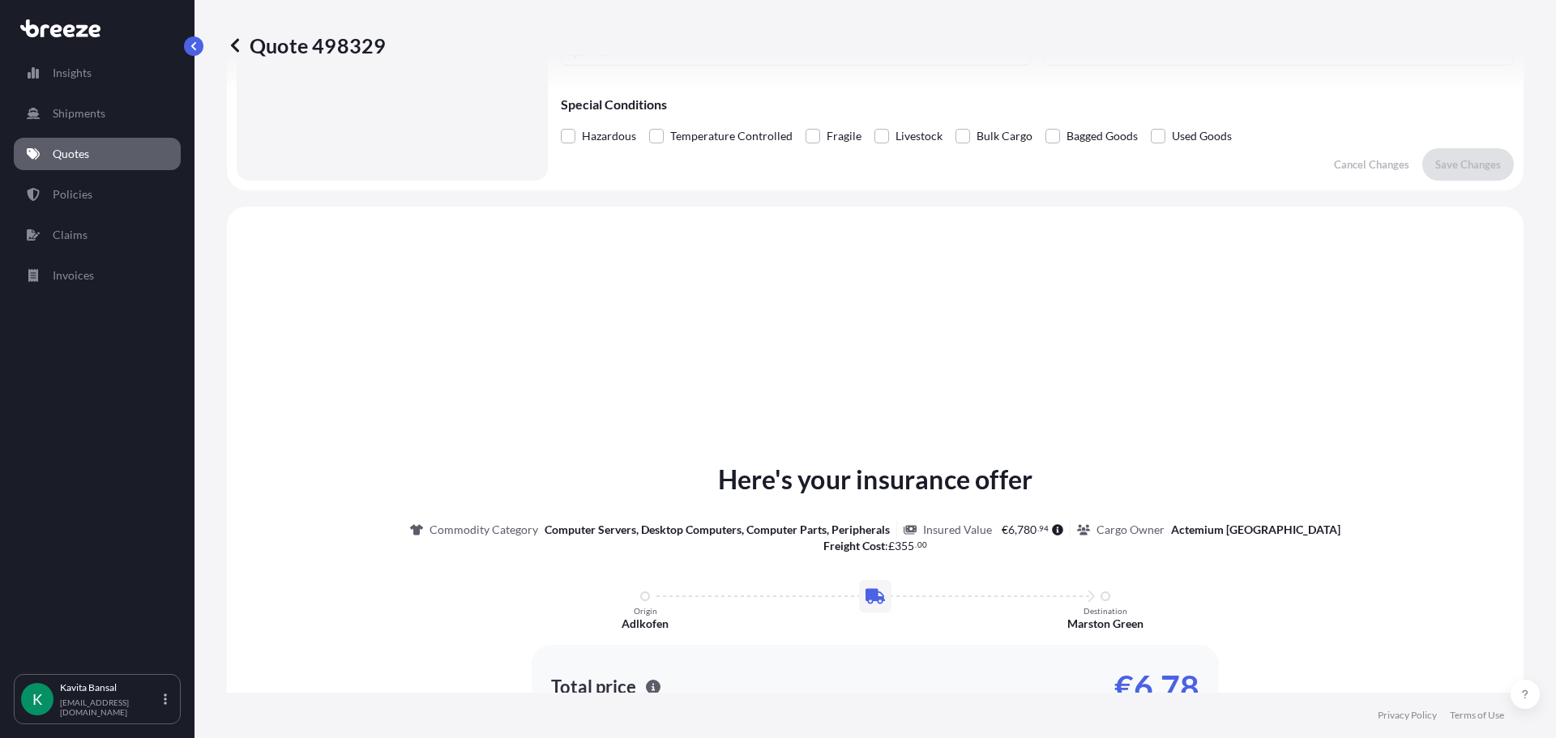
scroll to position [164, 0]
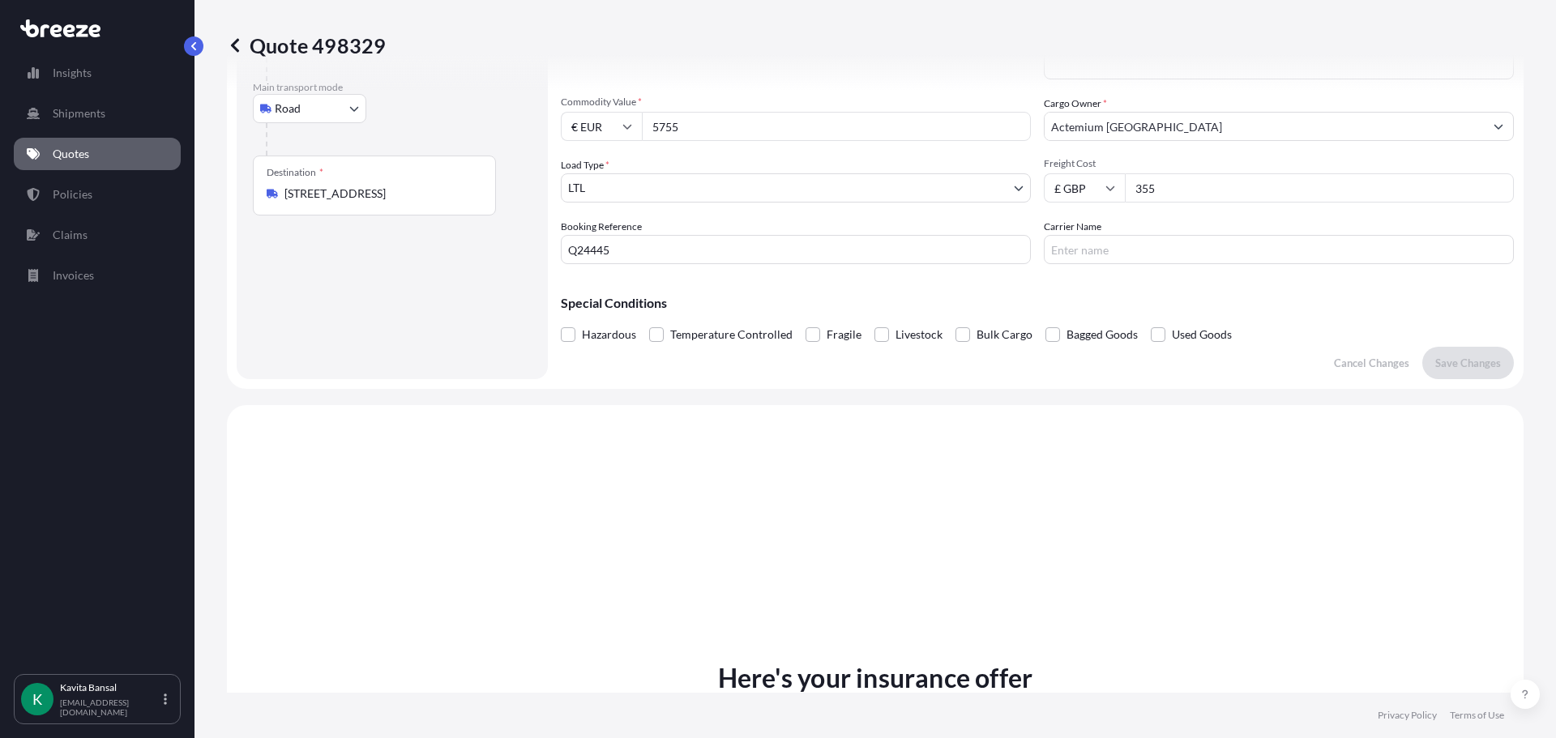
click at [630, 117] on div "€ EUR 5755" at bounding box center [796, 126] width 470 height 29
drag, startPoint x: 707, startPoint y: 119, endPoint x: 698, endPoint y: 121, distance: 9.9
